Goal: Task Accomplishment & Management: Manage account settings

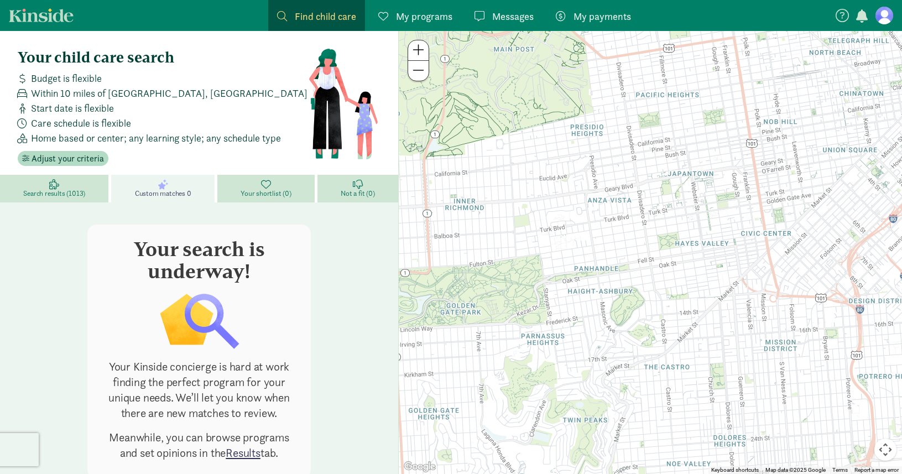
click at [415, 27] on link "My programs Programs" at bounding box center [415, 15] width 92 height 31
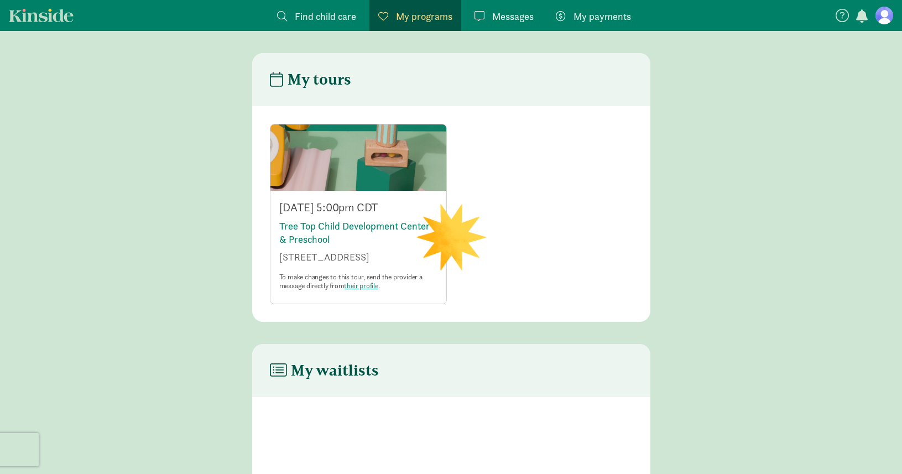
click at [411, 14] on span "My programs" at bounding box center [424, 16] width 56 height 15
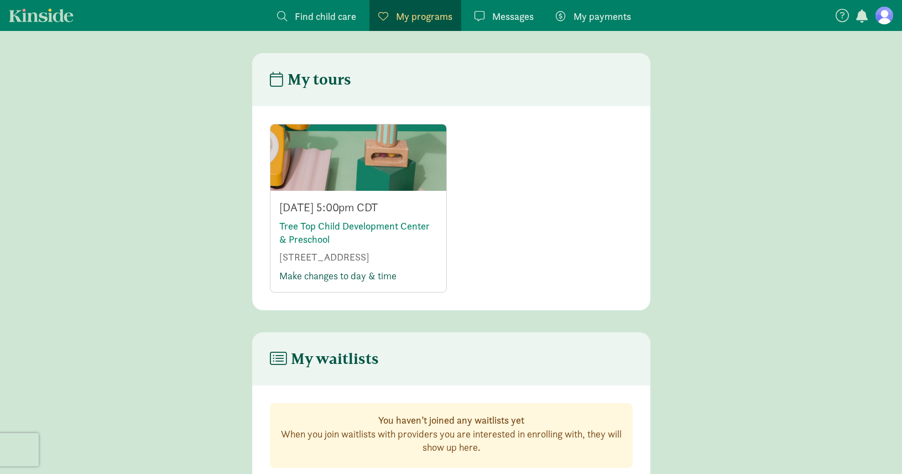
click at [343, 279] on link "Make changes to day & time" at bounding box center [337, 275] width 117 height 13
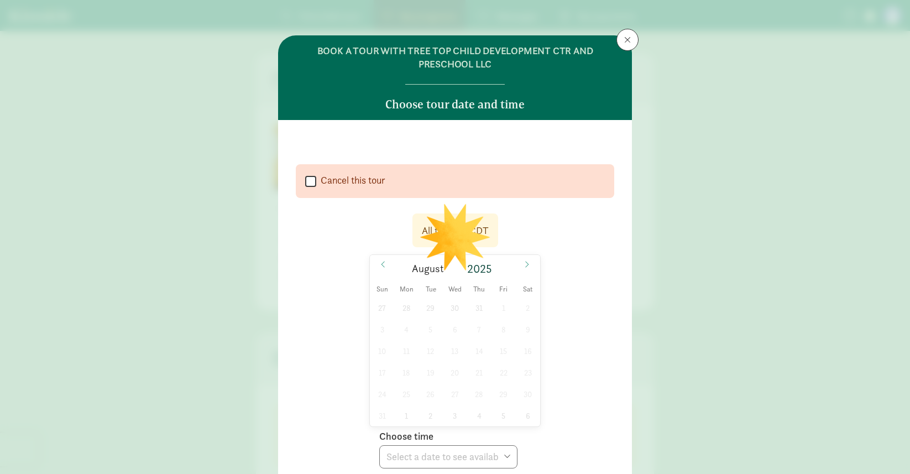
select select
click at [526, 264] on icon at bounding box center [527, 264] width 7 height 8
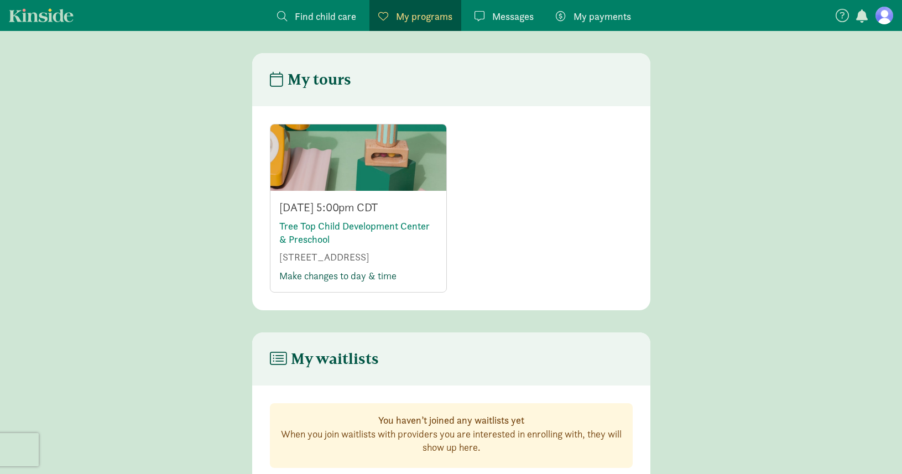
click at [346, 273] on link "Make changes to day & time" at bounding box center [337, 275] width 117 height 13
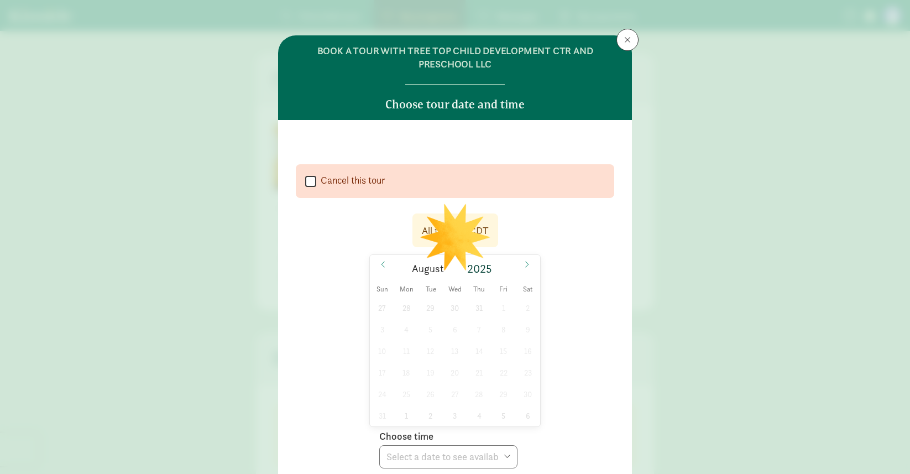
select select
click at [527, 268] on icon at bounding box center [527, 264] width 7 height 8
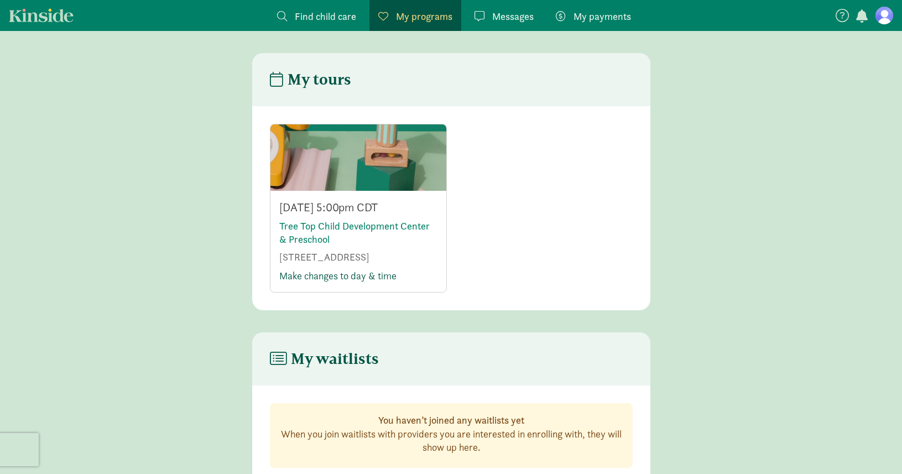
click at [297, 276] on link "Make changes to day & time" at bounding box center [337, 275] width 117 height 13
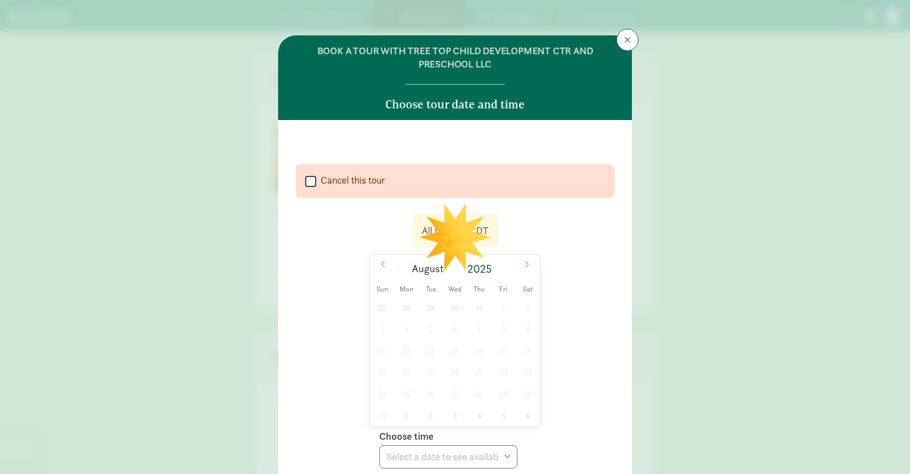
select select
click at [524, 263] on icon at bounding box center [527, 264] width 7 height 8
click at [520, 263] on span at bounding box center [527, 264] width 18 height 19
click at [453, 310] on span "1" at bounding box center [455, 308] width 22 height 22
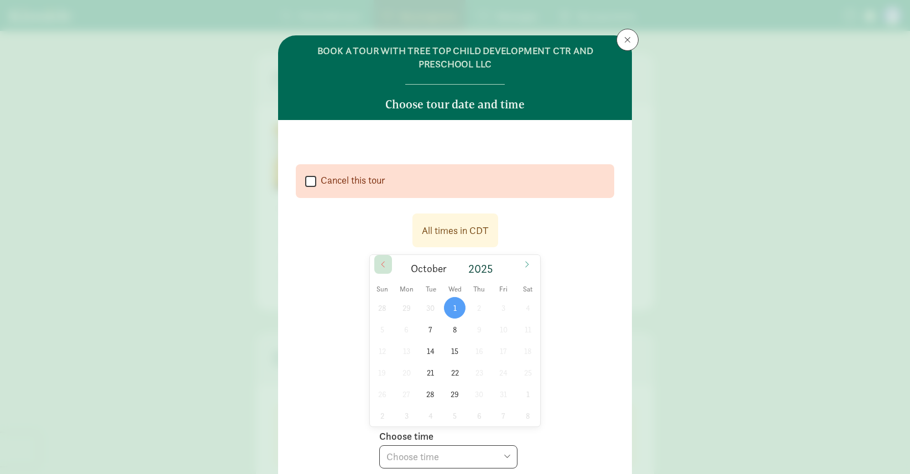
click at [381, 265] on icon at bounding box center [383, 264] width 7 height 8
click at [427, 352] on span "16" at bounding box center [431, 351] width 22 height 22
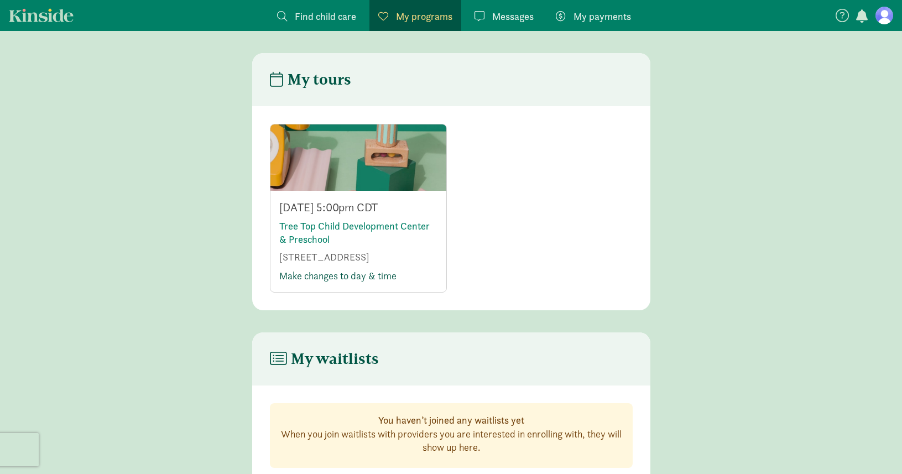
click at [385, 274] on link "Make changes to day & time" at bounding box center [337, 275] width 117 height 13
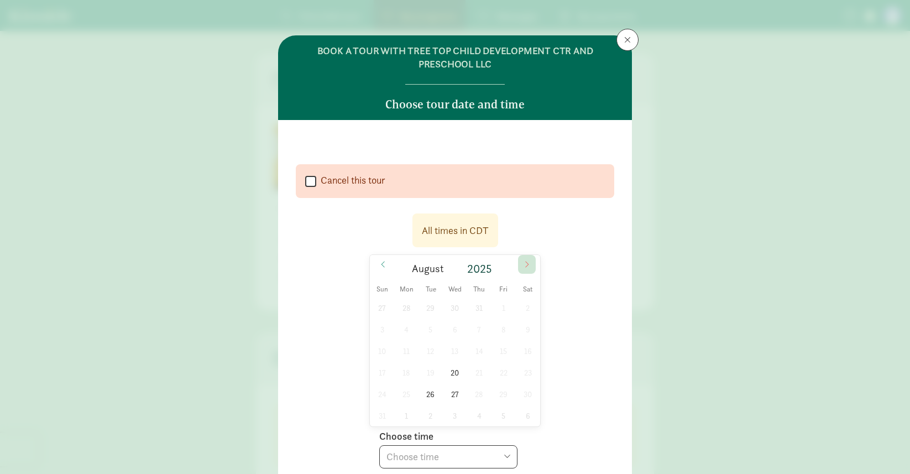
click at [526, 263] on icon at bounding box center [527, 264] width 7 height 8
click at [429, 352] on span "16" at bounding box center [431, 351] width 22 height 22
select select "[DATE]T17:00:00.000-05:00"
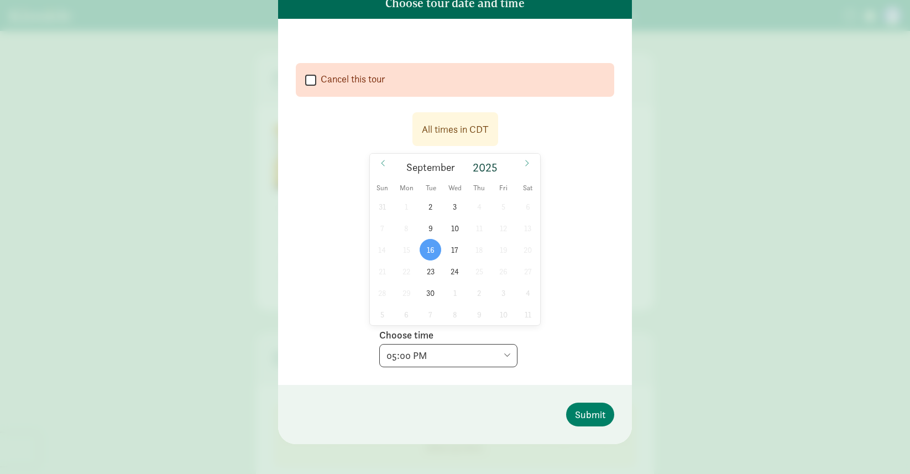
scroll to position [104, 0]
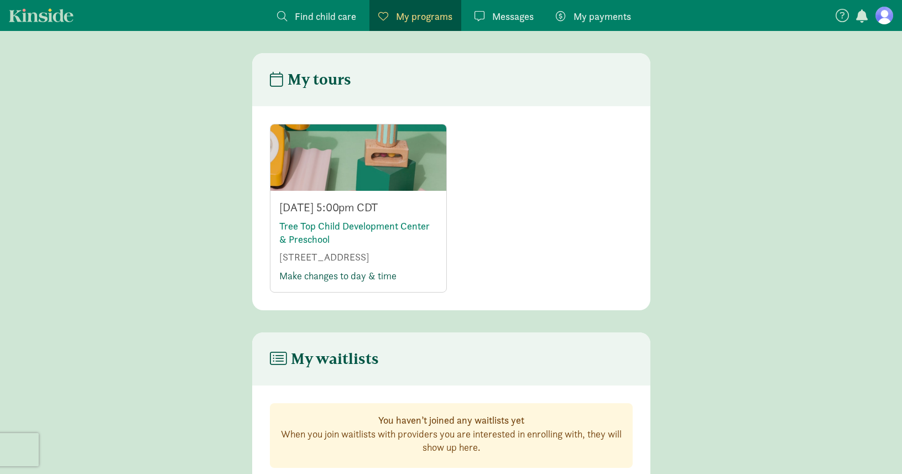
click at [318, 276] on link "Make changes to day & time" at bounding box center [337, 275] width 117 height 13
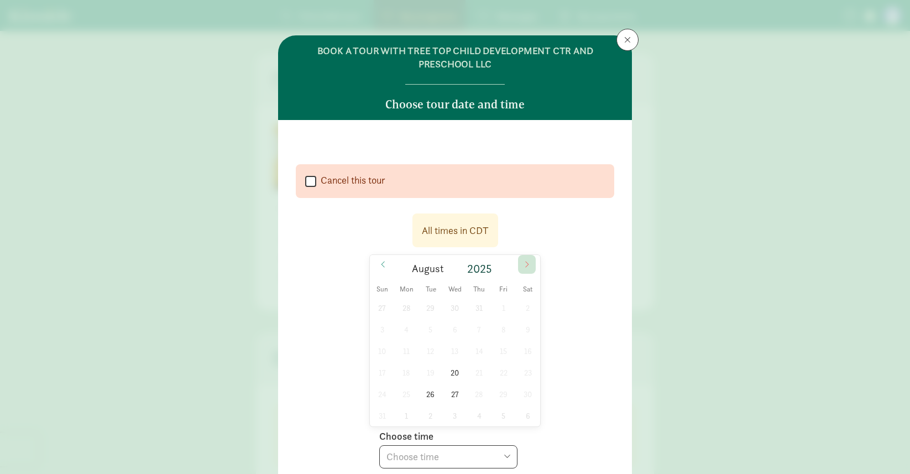
click at [524, 262] on icon at bounding box center [527, 264] width 7 height 8
click at [429, 350] on span "16" at bounding box center [431, 351] width 22 height 22
select select "[DATE]T17:00:00.000-05:00"
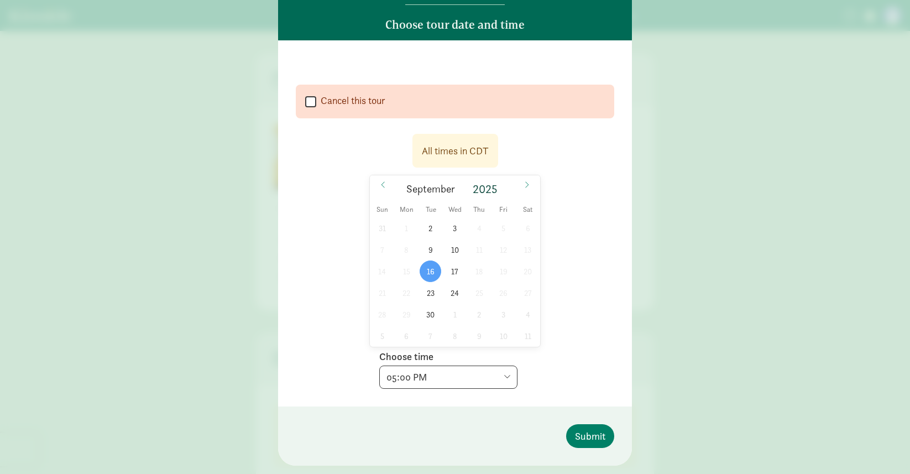
scroll to position [0, 0]
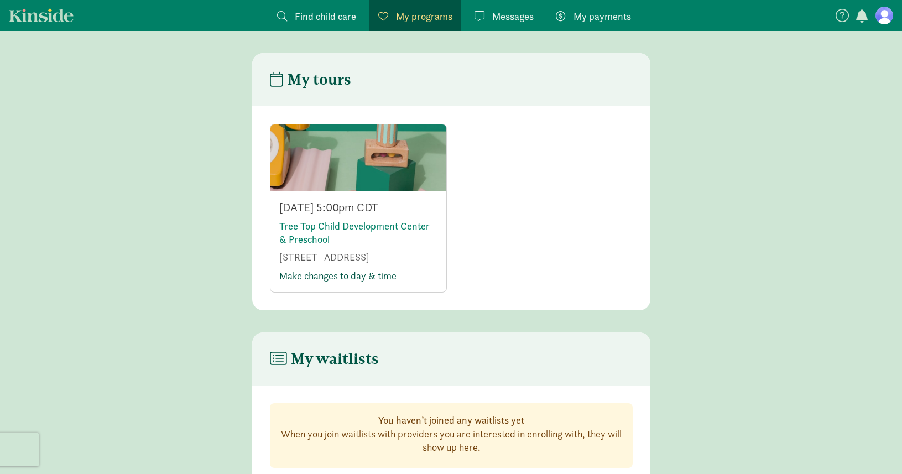
click at [320, 275] on link "Make changes to day & time" at bounding box center [337, 275] width 117 height 13
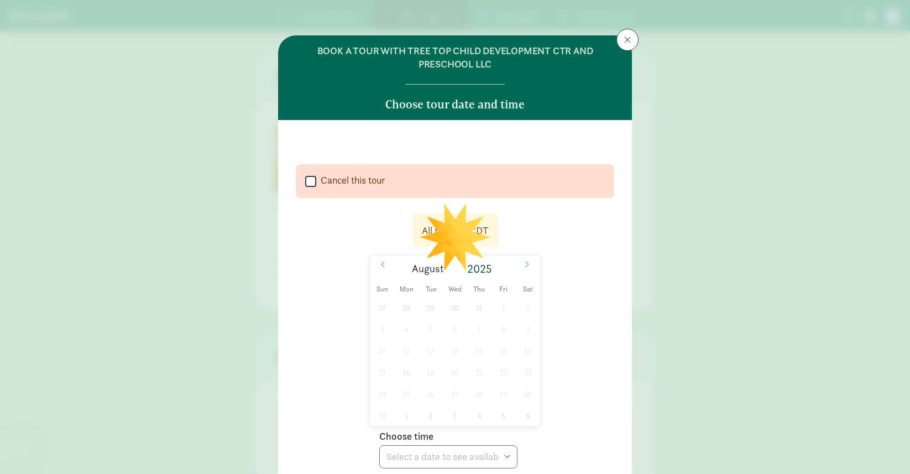
select select
click at [308, 184] on input "Cancel this tour" at bounding box center [310, 181] width 11 height 15
checkbox input "true"
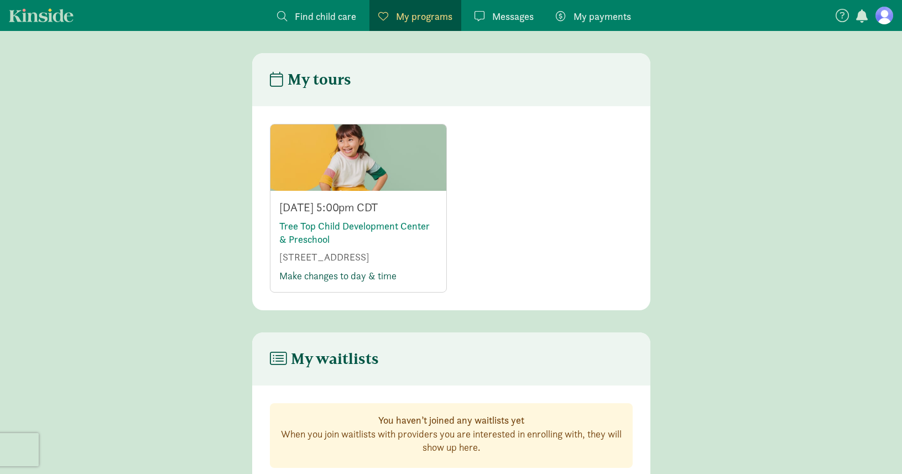
click at [328, 277] on link "Make changes to day & time" at bounding box center [337, 275] width 117 height 13
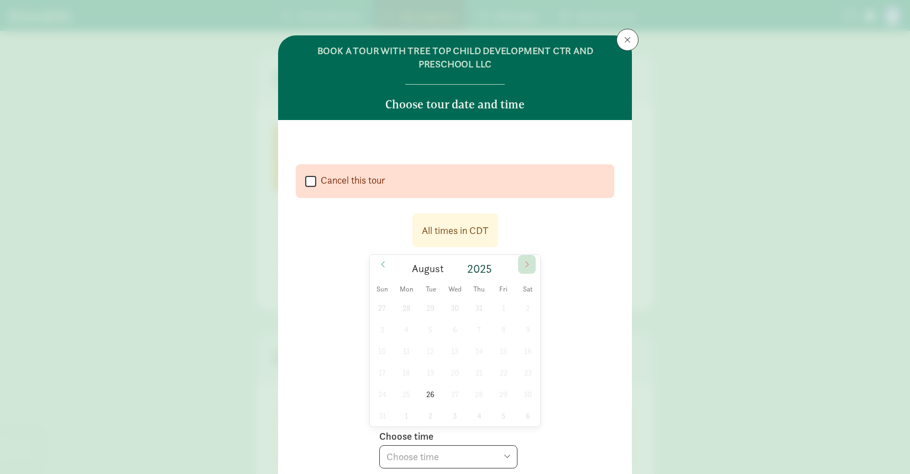
click at [524, 263] on icon at bounding box center [527, 264] width 7 height 8
click at [428, 352] on span "16" at bounding box center [431, 351] width 22 height 22
select select "[DATE]T17:00:00.000-05:00"
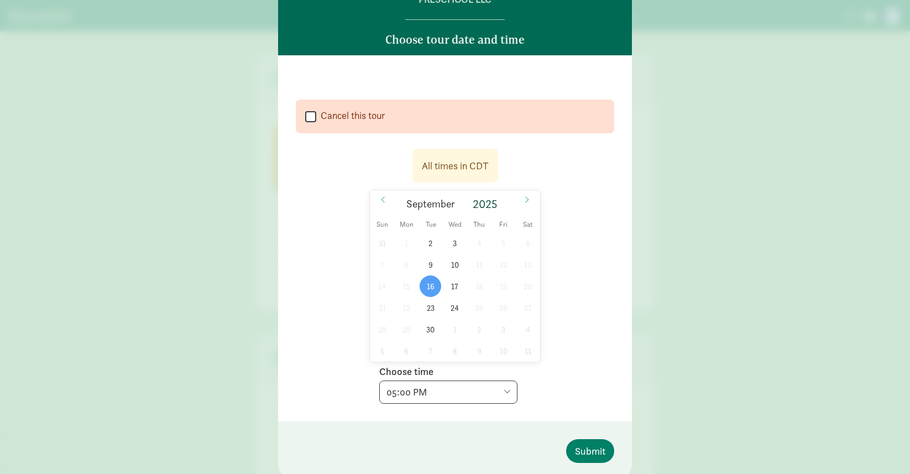
scroll to position [77, 0]
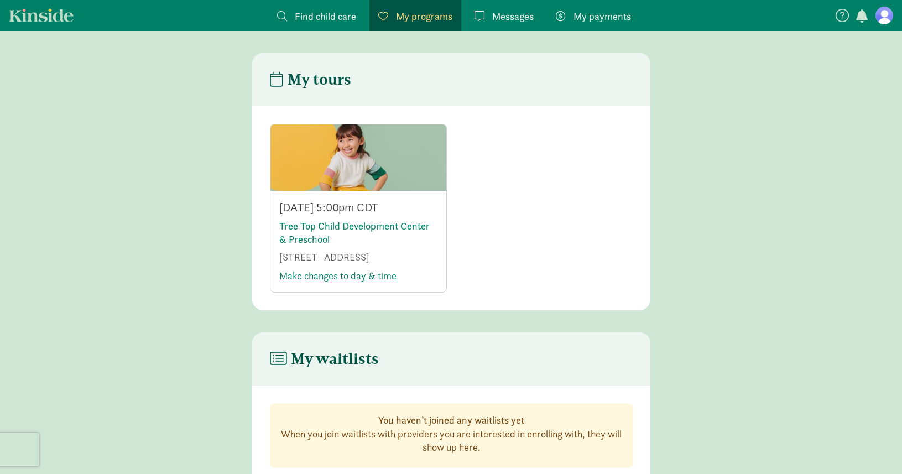
click at [372, 179] on div at bounding box center [358, 157] width 176 height 66
click at [354, 276] on link "Make changes to day & time" at bounding box center [337, 275] width 117 height 13
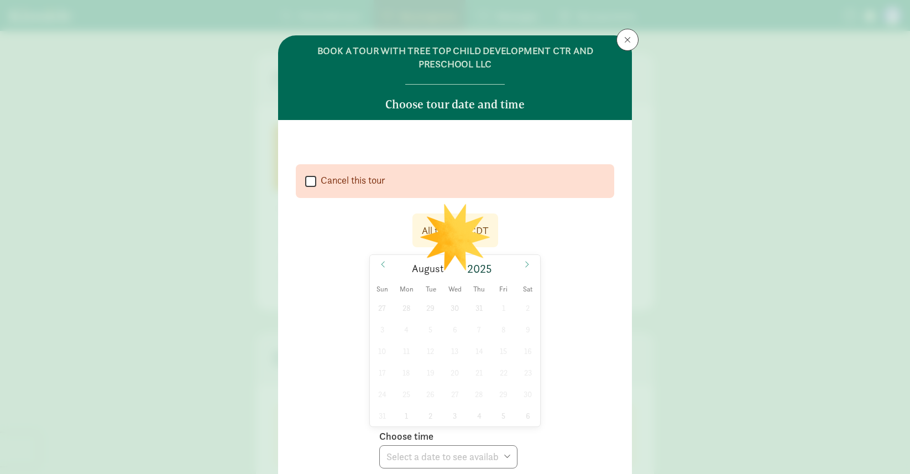
select select
click at [310, 182] on input "Cancel this tour" at bounding box center [310, 181] width 11 height 15
checkbox input "true"
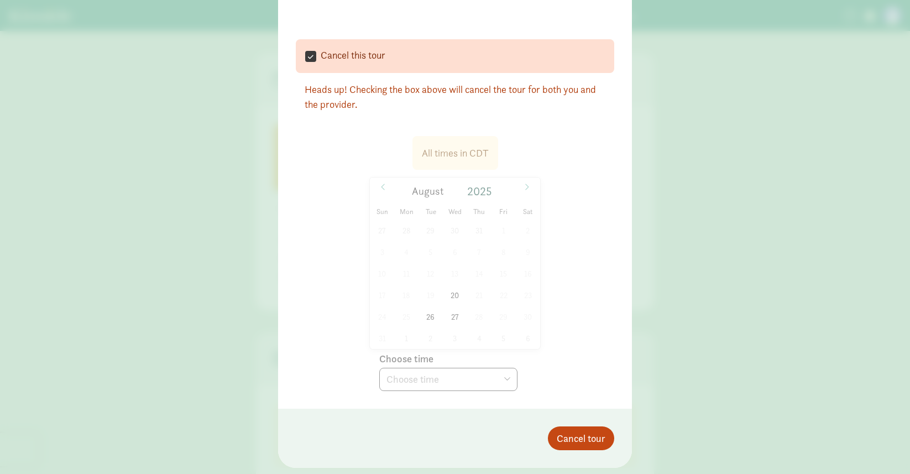
scroll to position [128, 0]
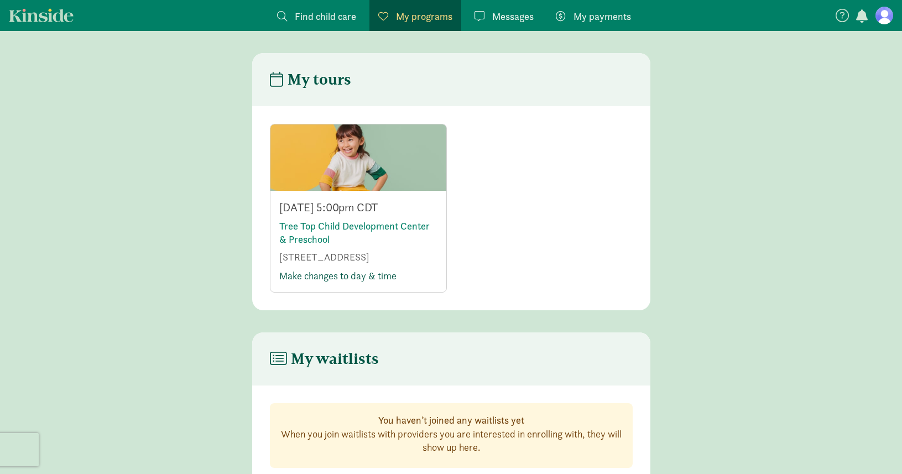
click at [302, 276] on link "Make changes to day & time" at bounding box center [337, 275] width 117 height 13
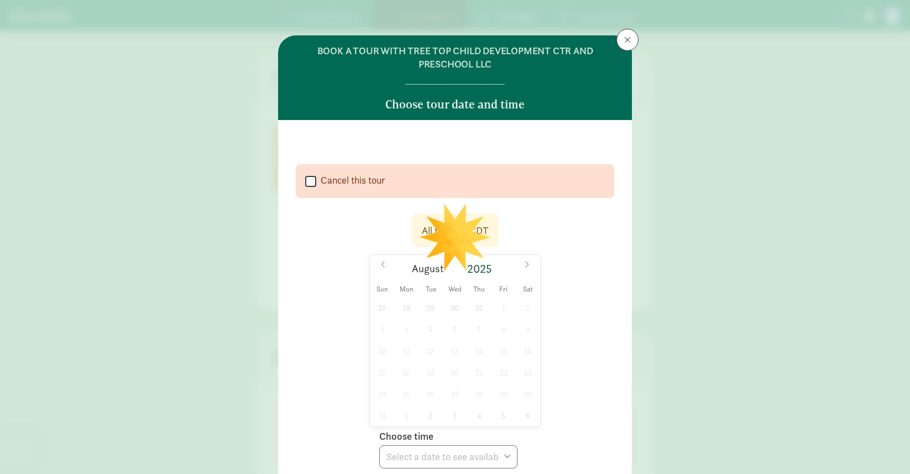
select select
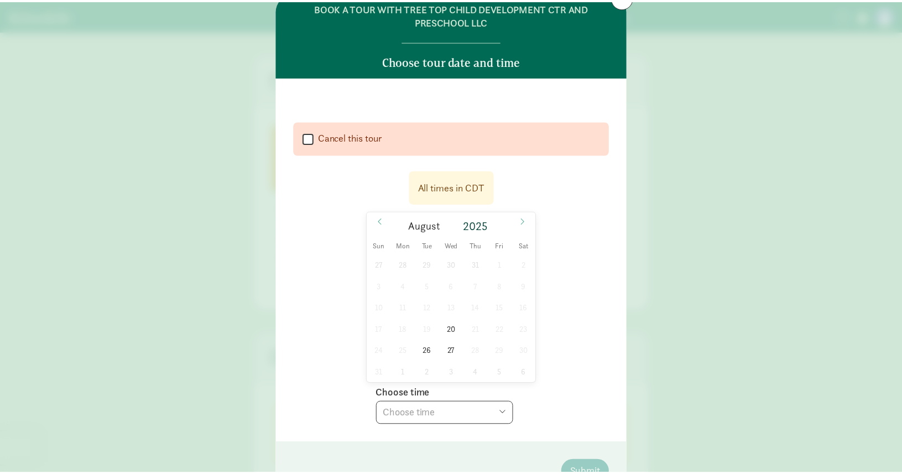
scroll to position [51, 0]
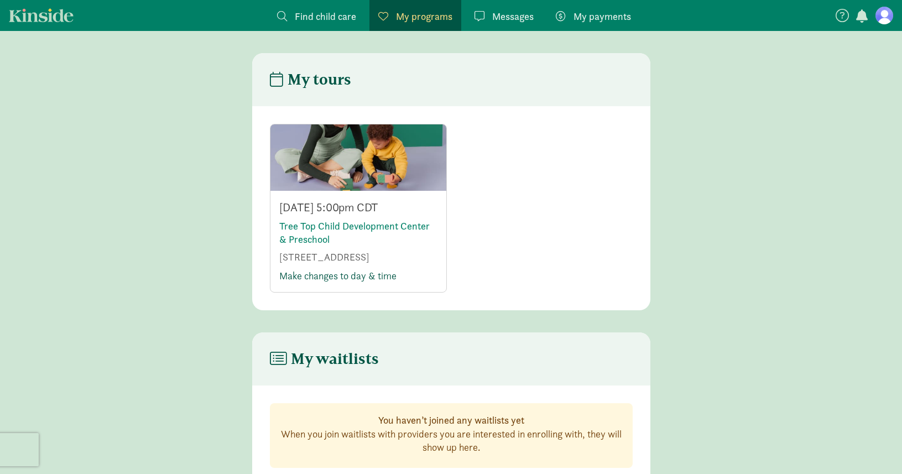
click at [328, 278] on link "Make changes to day & time" at bounding box center [337, 275] width 117 height 13
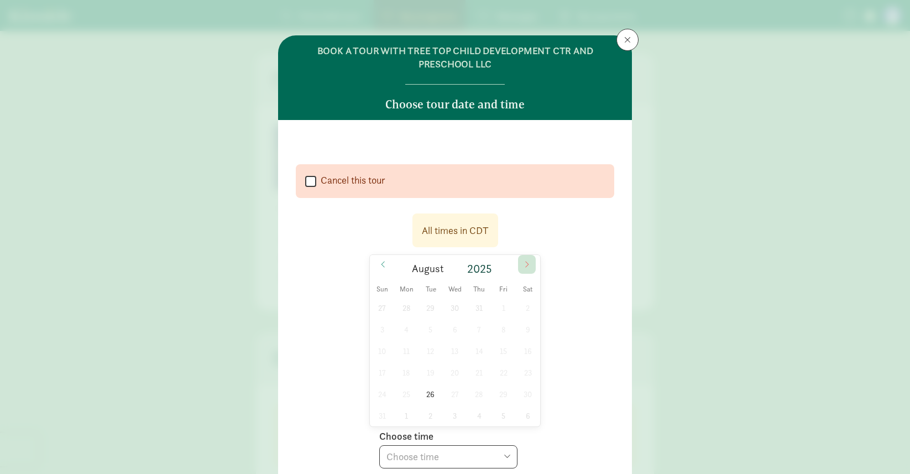
click at [528, 267] on span at bounding box center [527, 264] width 18 height 19
click at [427, 350] on span "16" at bounding box center [431, 351] width 22 height 22
select select "[DATE]T17:00:00.000-05:00"
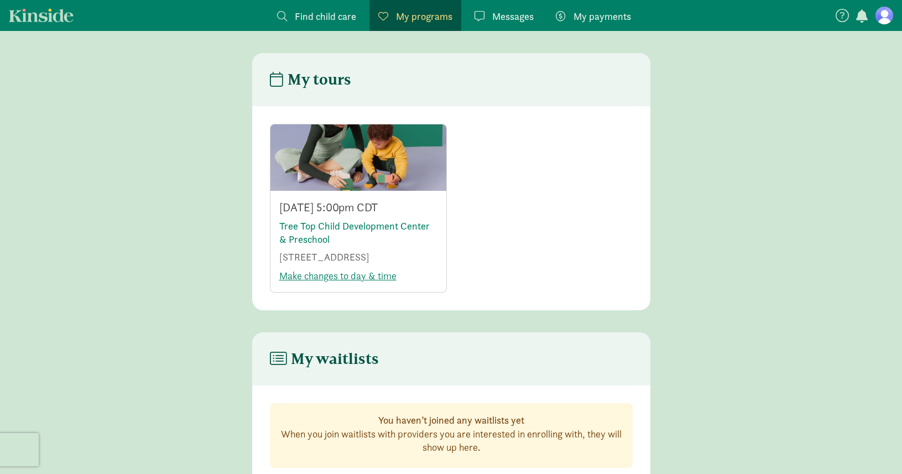
scroll to position [46, 0]
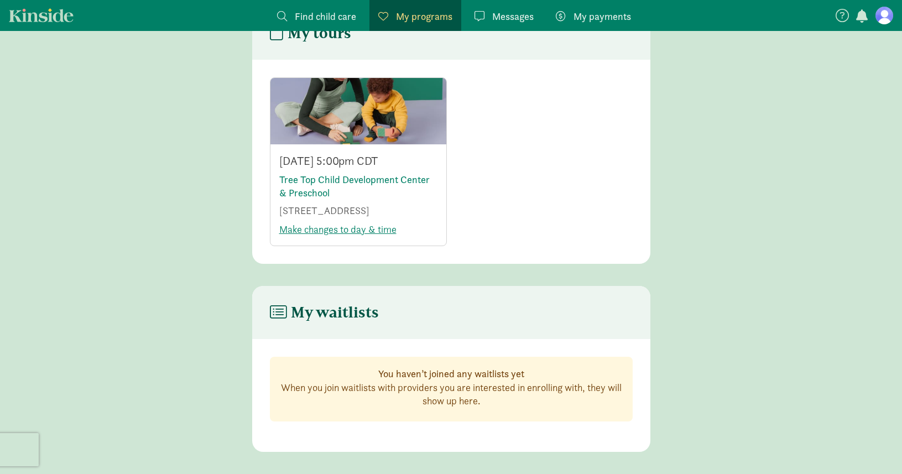
click at [278, 313] on icon at bounding box center [278, 312] width 17 height 15
click at [891, 16] on figure at bounding box center [884, 16] width 18 height 18
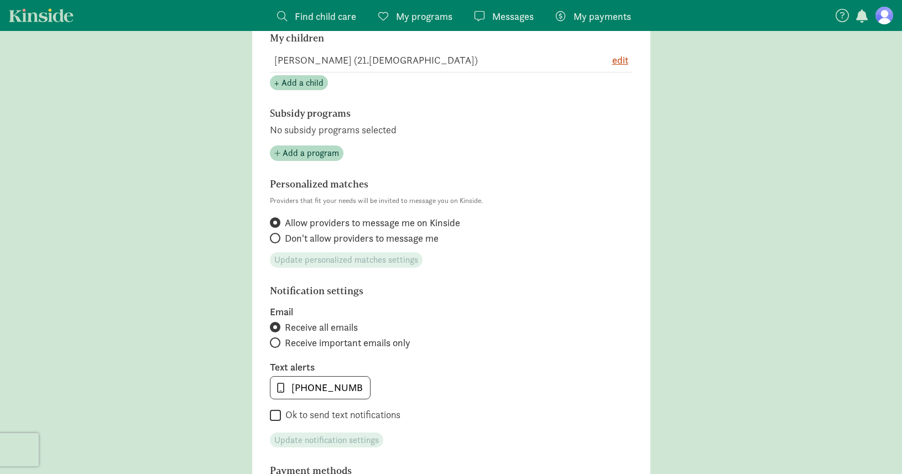
scroll to position [309, 0]
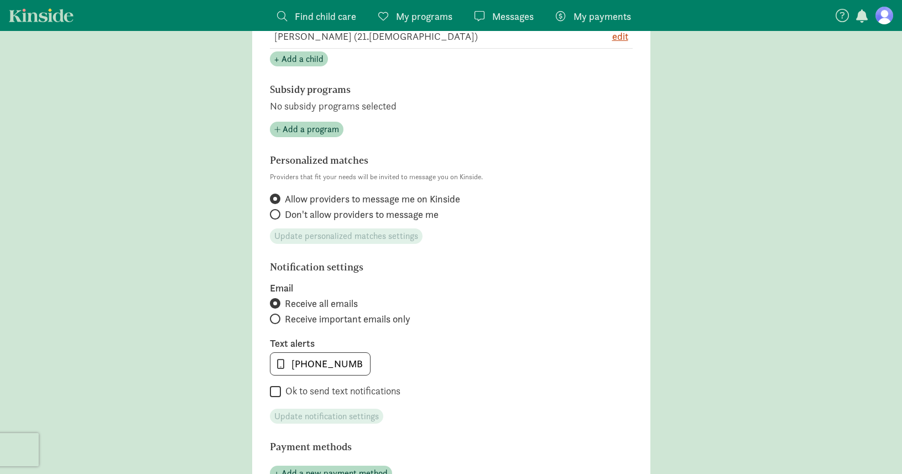
click at [274, 314] on span at bounding box center [275, 319] width 11 height 11
click at [274, 315] on input "Receive important emails only" at bounding box center [273, 318] width 7 height 7
radio input "true"
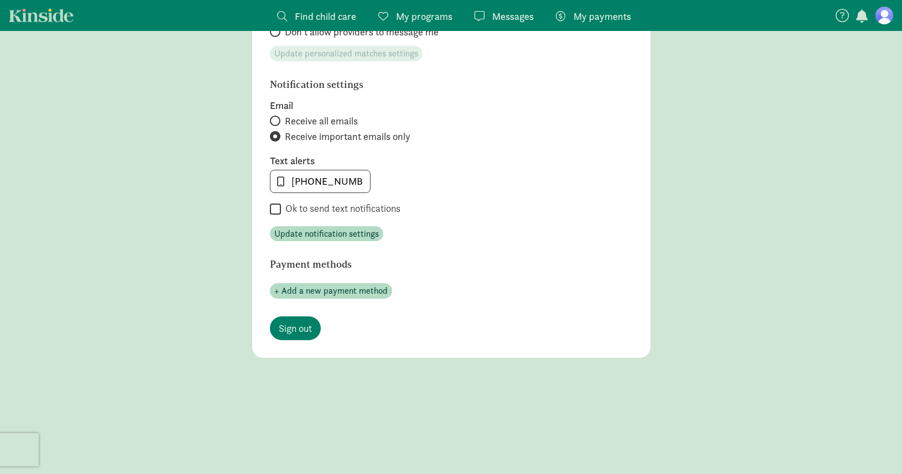
scroll to position [478, 0]
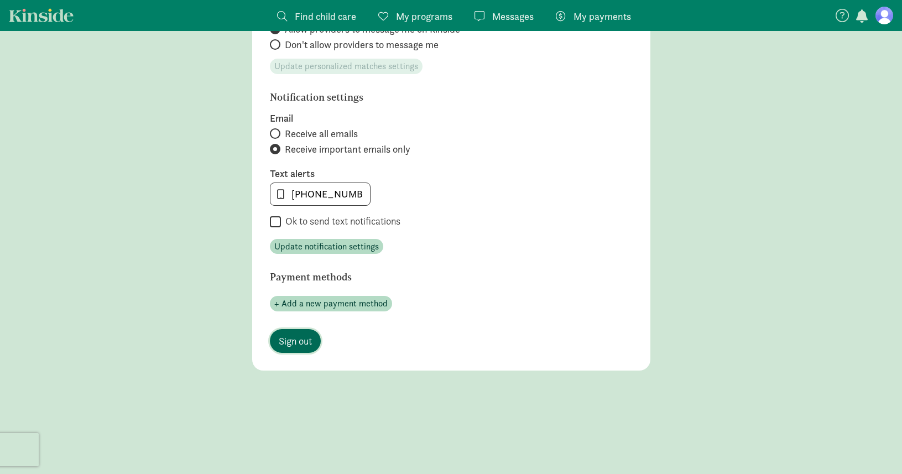
click at [298, 331] on link "Sign out" at bounding box center [295, 341] width 51 height 24
